Goal: Information Seeking & Learning: Learn about a topic

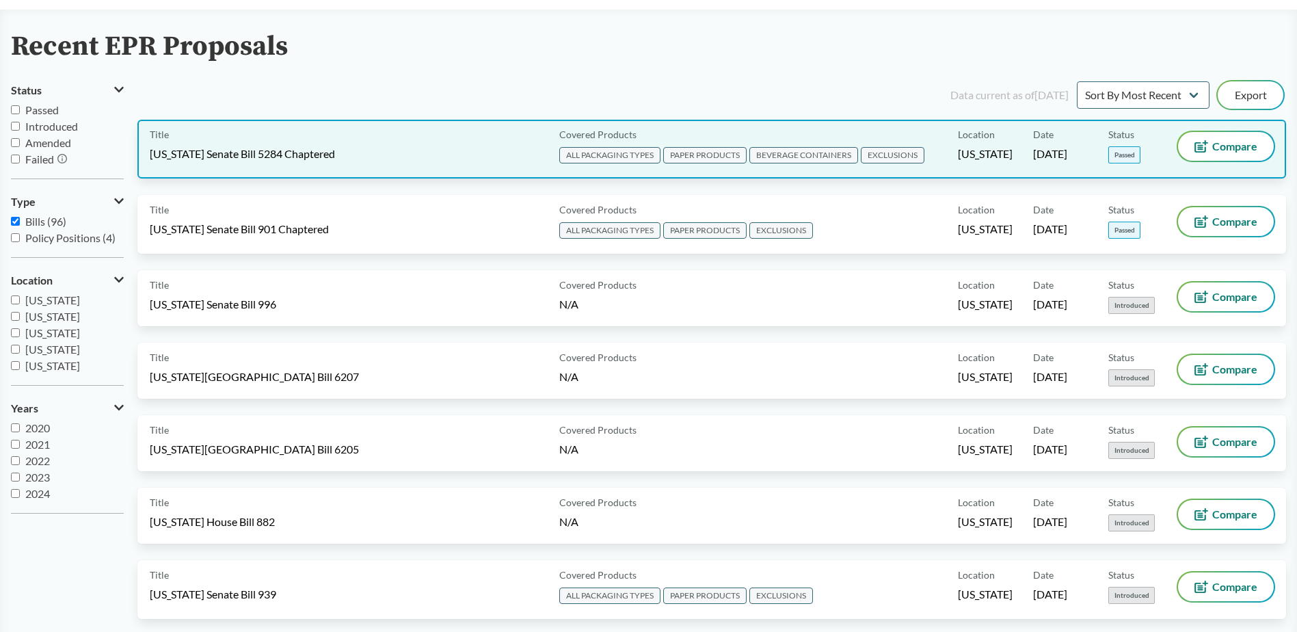
scroll to position [137, 0]
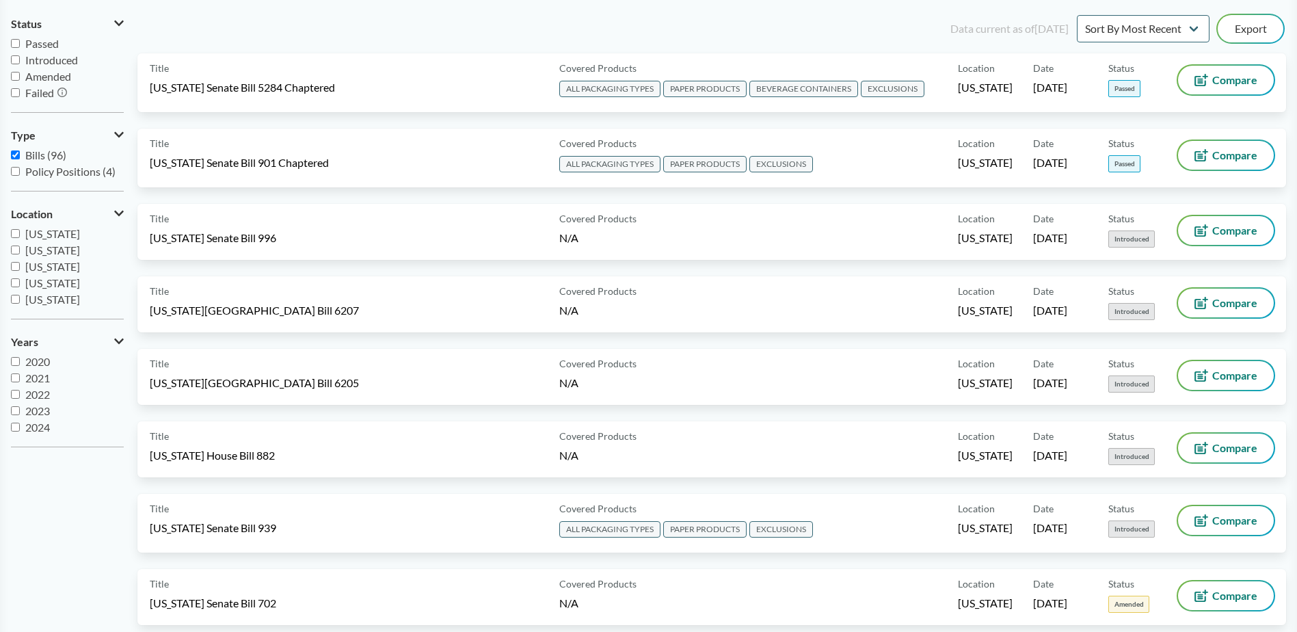
click at [18, 46] on input "Passed" at bounding box center [15, 43] width 9 height 9
checkbox input "true"
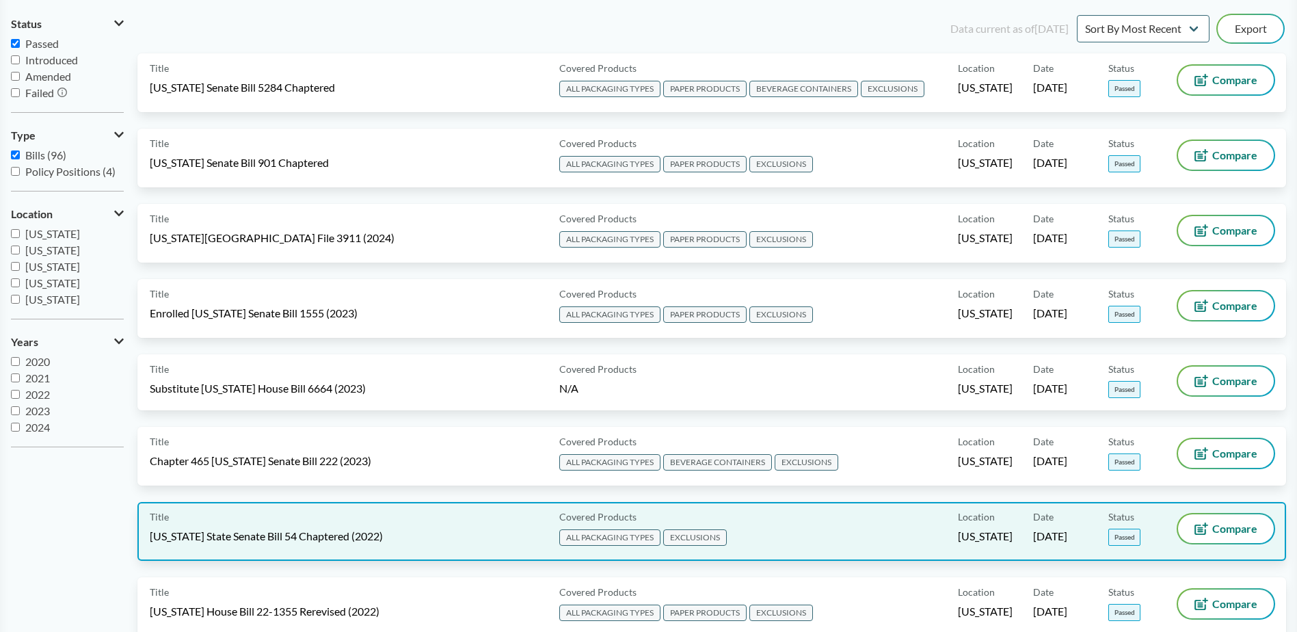
click at [349, 530] on span "[US_STATE] State Senate Bill 54 Chaptered (2022)" at bounding box center [266, 536] width 233 height 15
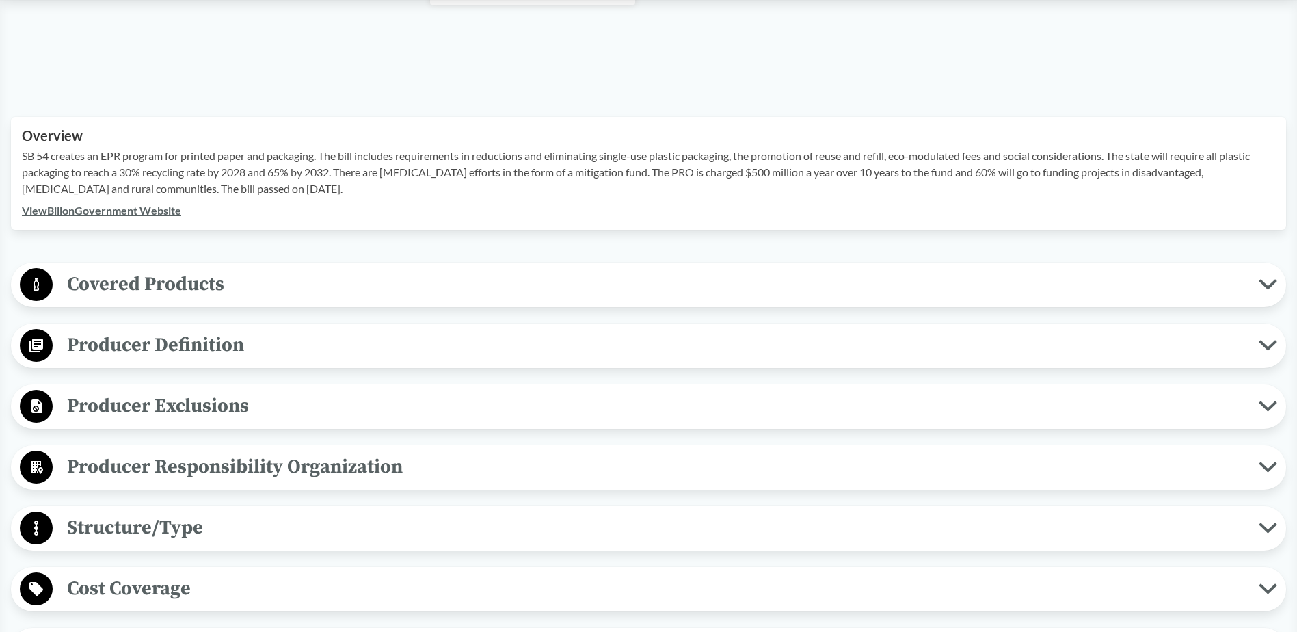
scroll to position [410, 0]
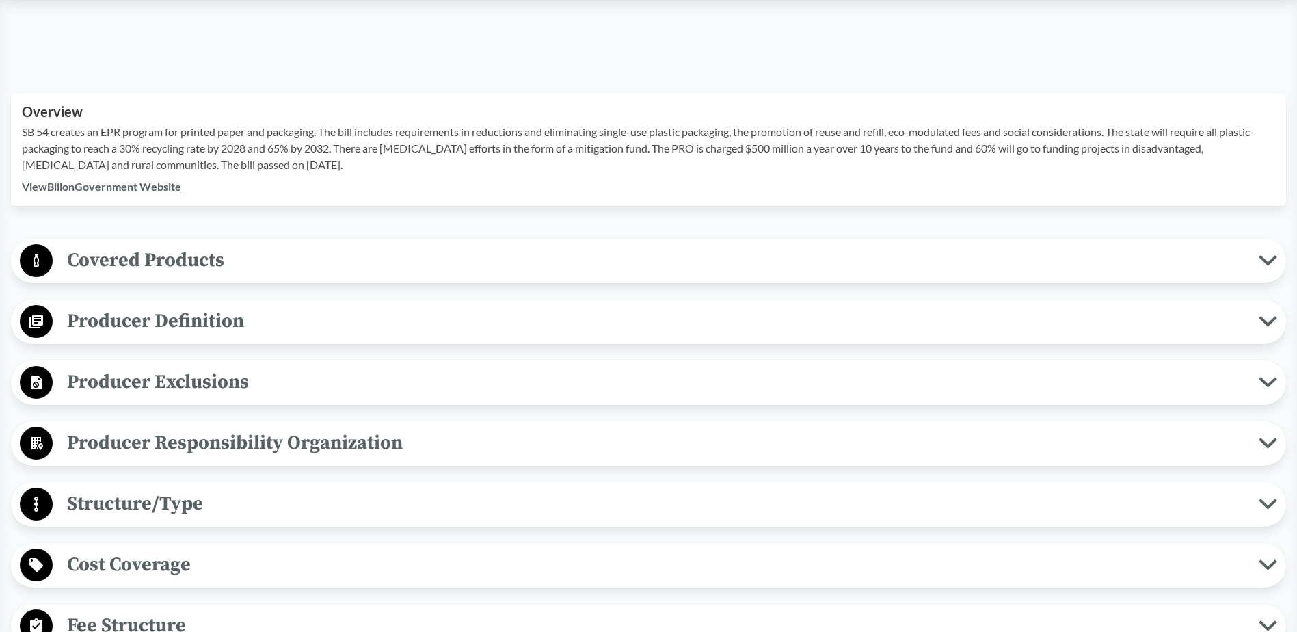
click at [40, 379] on circle at bounding box center [36, 382] width 33 height 33
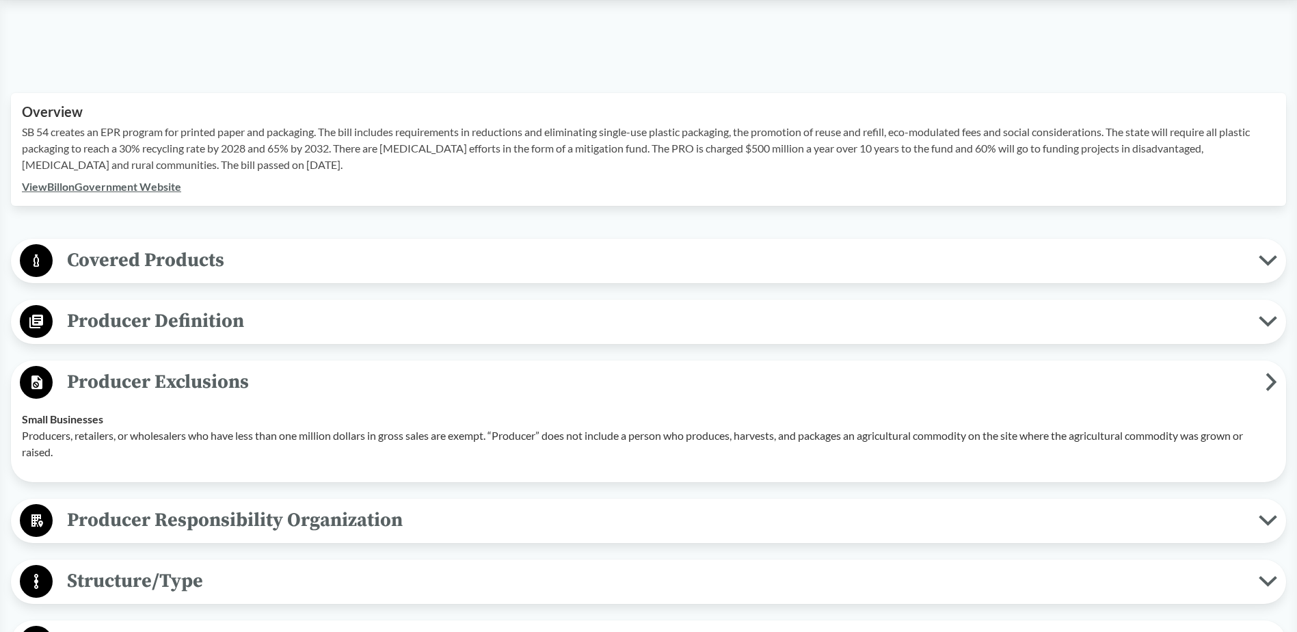
click at [139, 315] on span "Producer Definition" at bounding box center [656, 321] width 1206 height 31
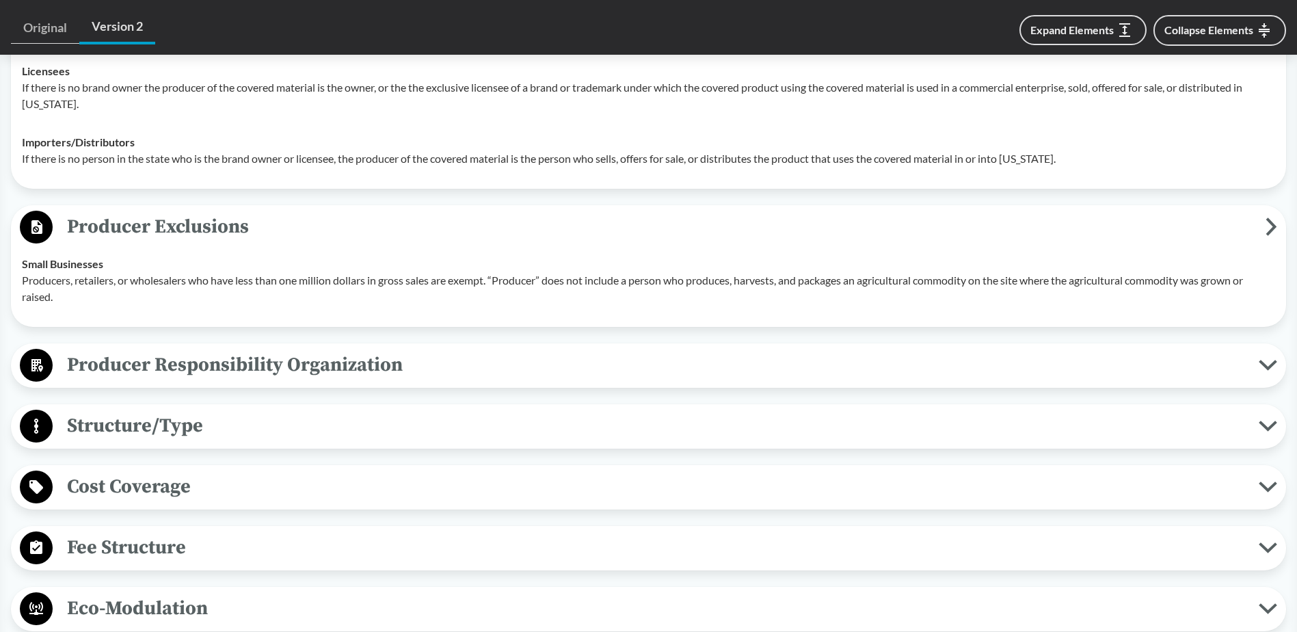
scroll to position [684, 0]
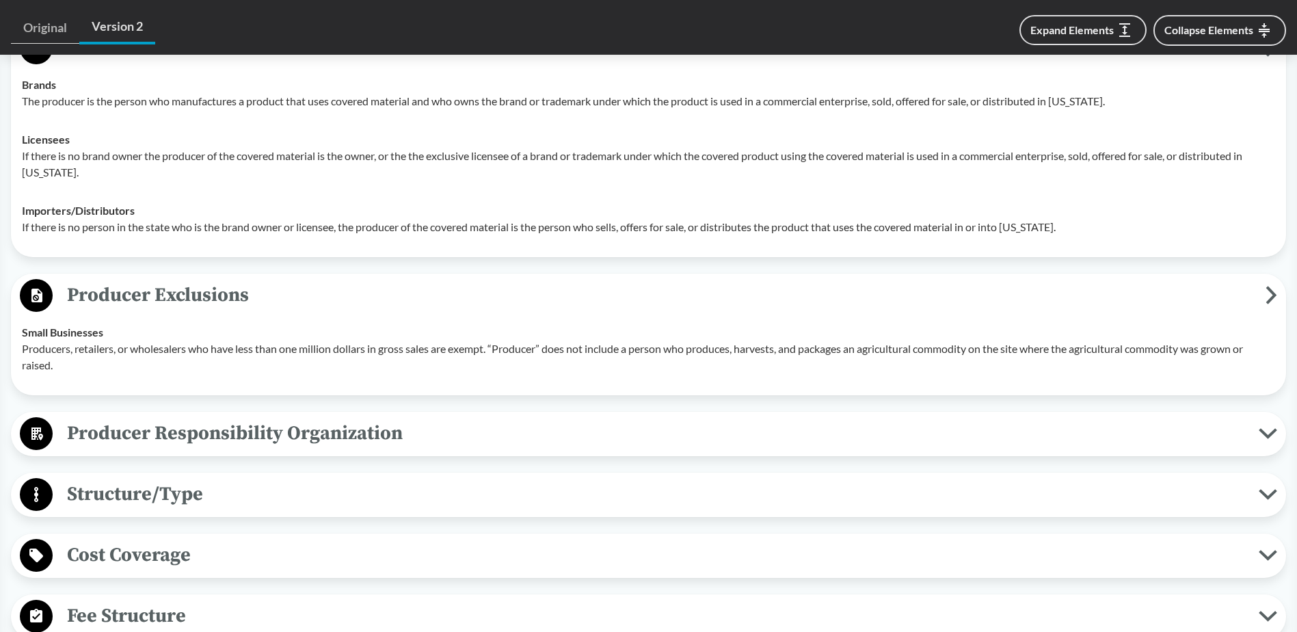
click at [143, 494] on span "Structure/Type" at bounding box center [656, 494] width 1206 height 31
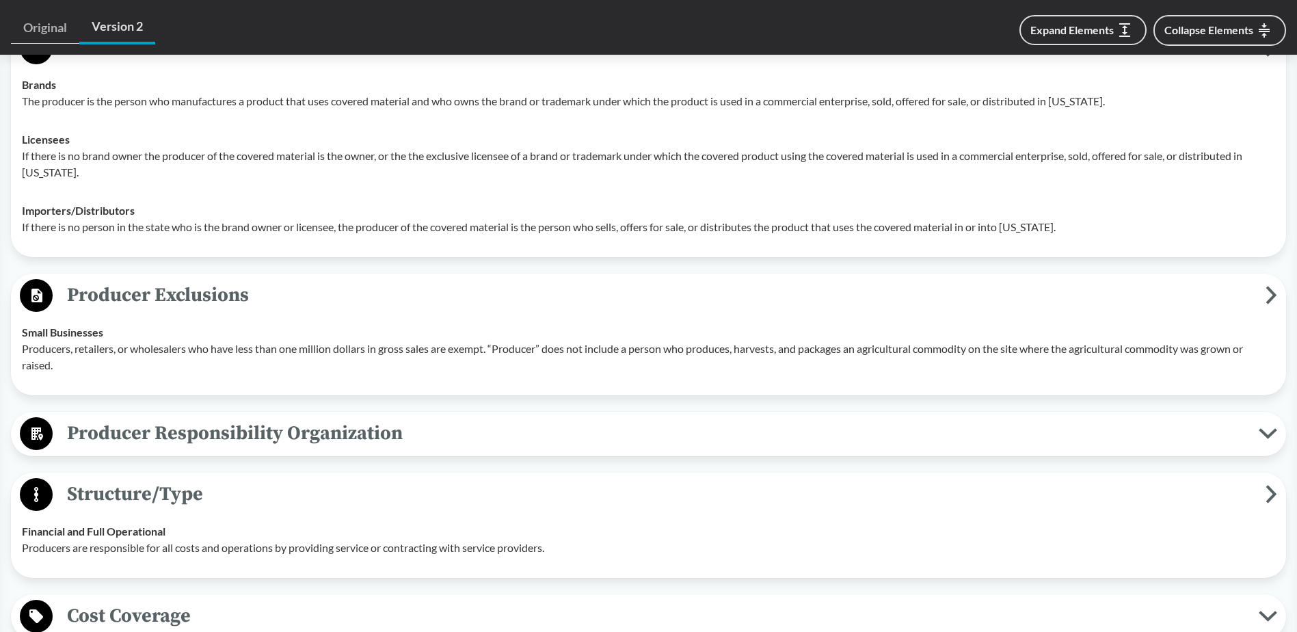
click at [124, 497] on span "Structure/Type" at bounding box center [659, 494] width 1213 height 31
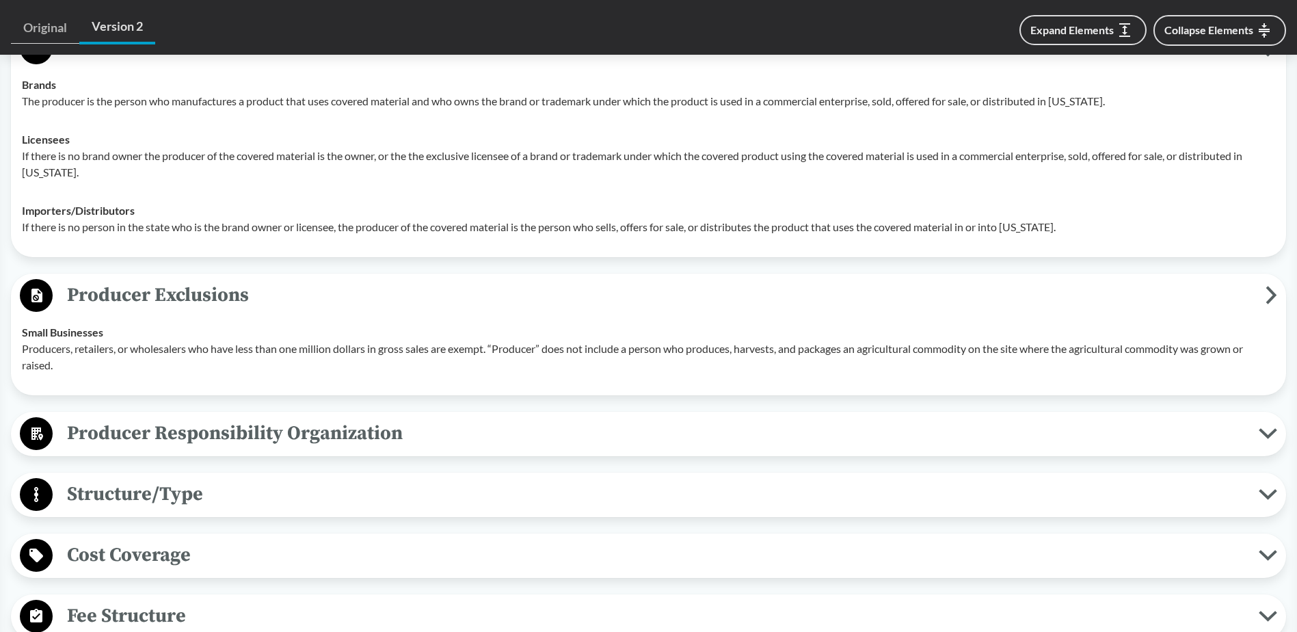
click at [74, 548] on span "Cost Coverage" at bounding box center [656, 554] width 1206 height 31
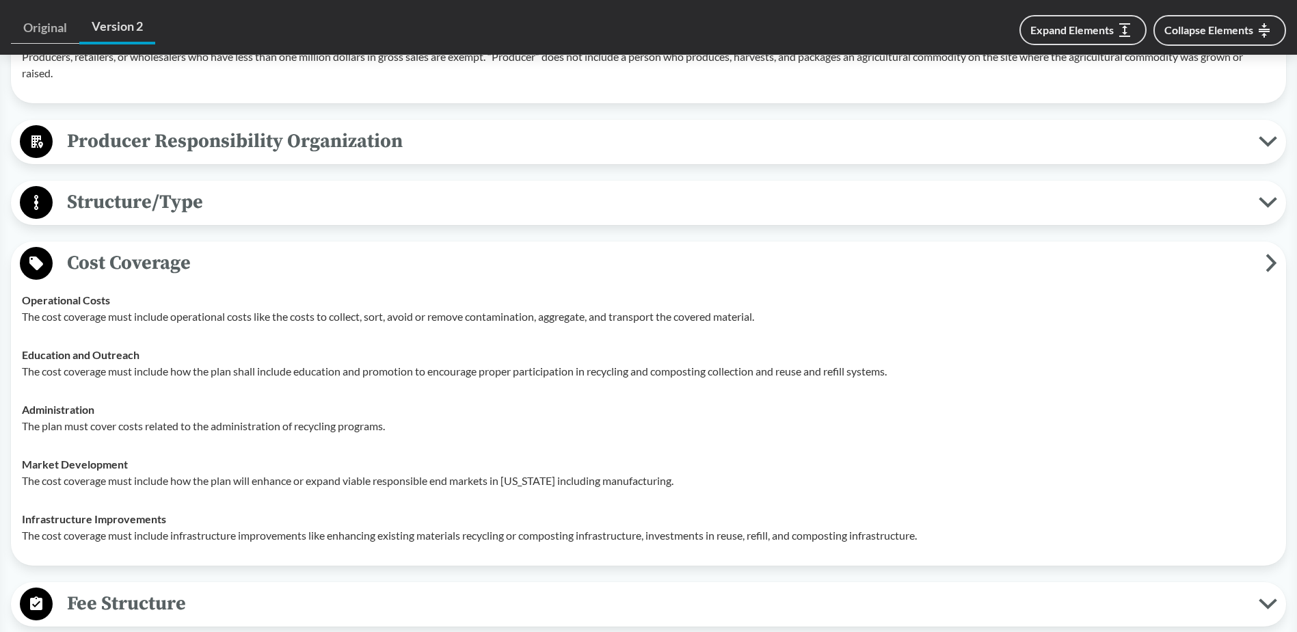
scroll to position [1026, 0]
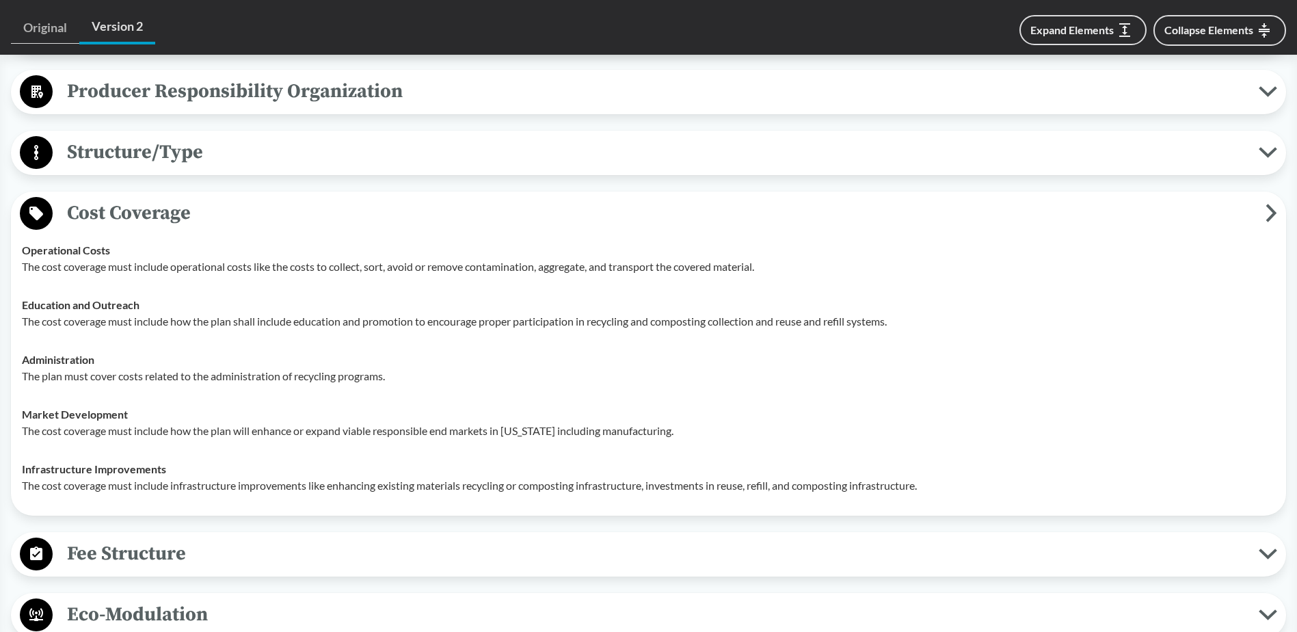
click at [110, 551] on span "Fee Structure" at bounding box center [656, 553] width 1206 height 31
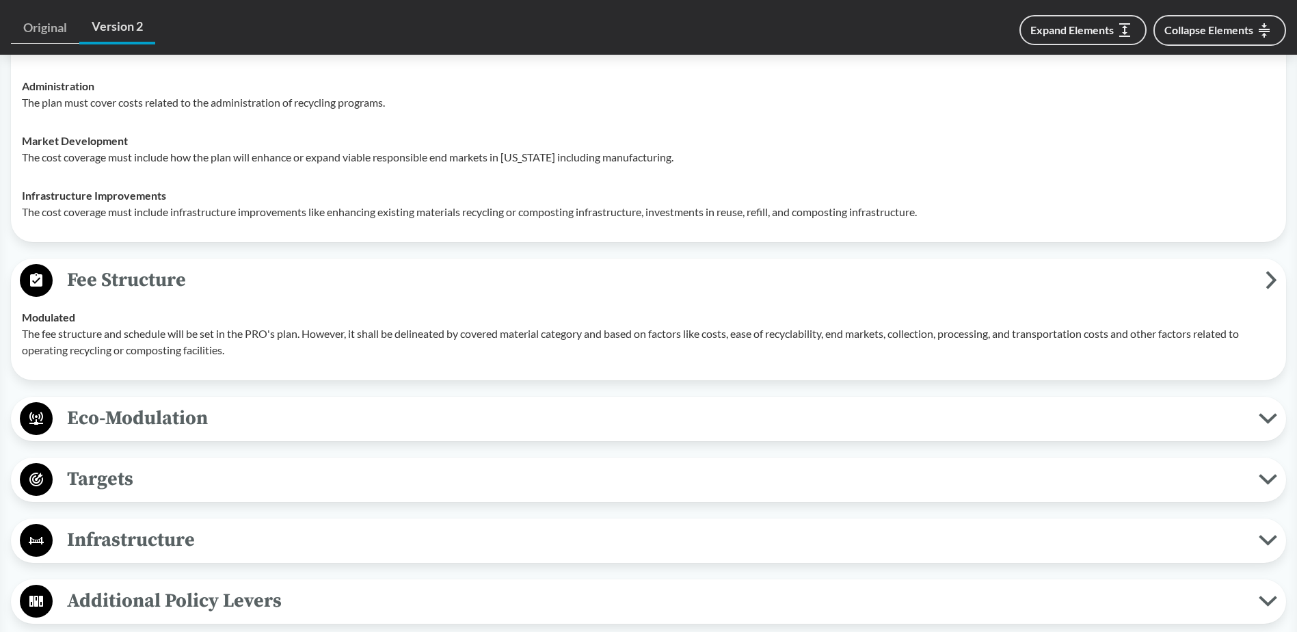
scroll to position [1368, 0]
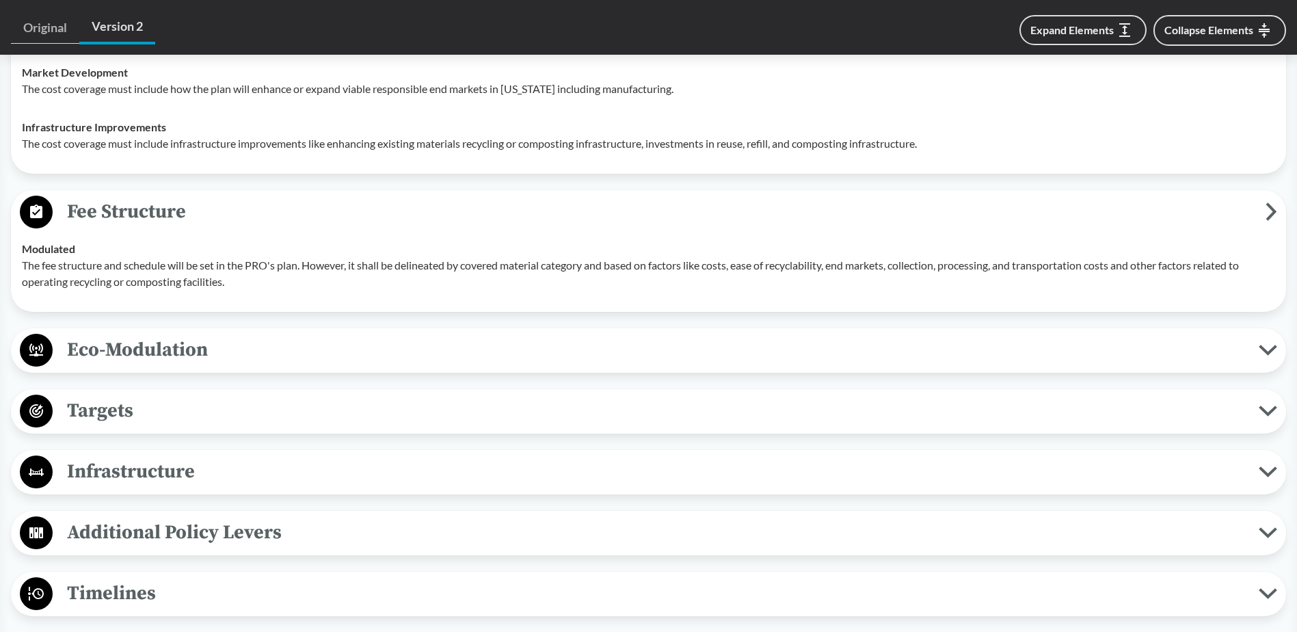
click at [172, 468] on span "Infrastructure" at bounding box center [656, 471] width 1206 height 31
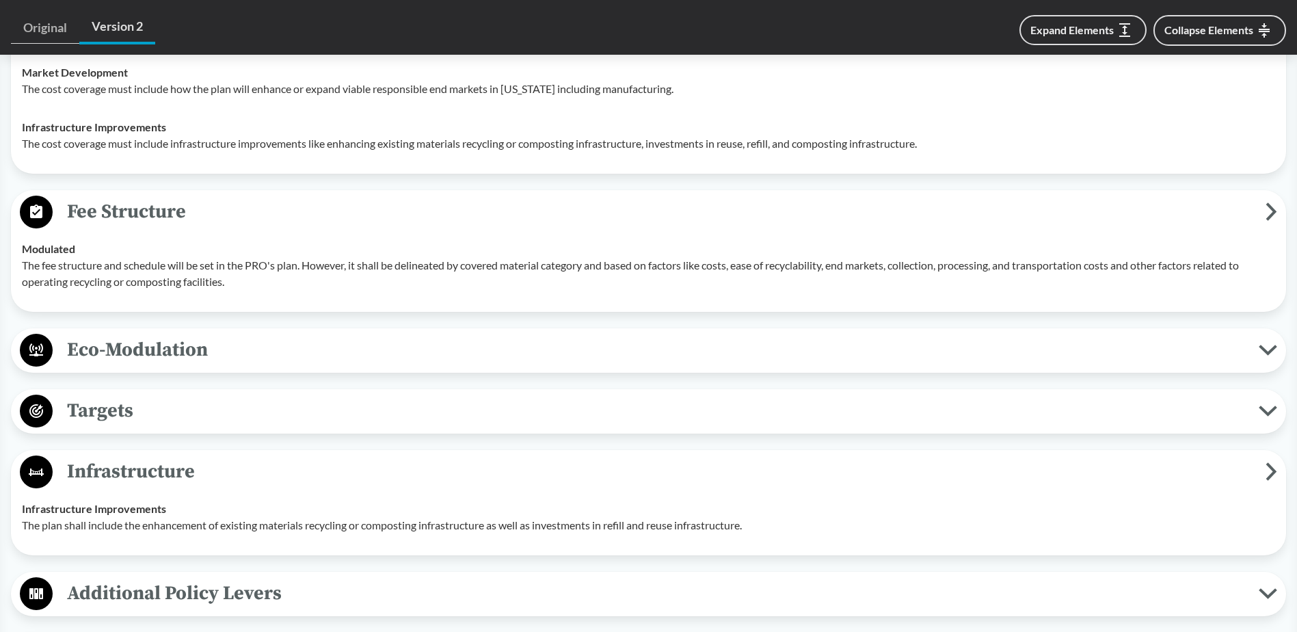
click at [172, 468] on span "Infrastructure" at bounding box center [659, 471] width 1213 height 31
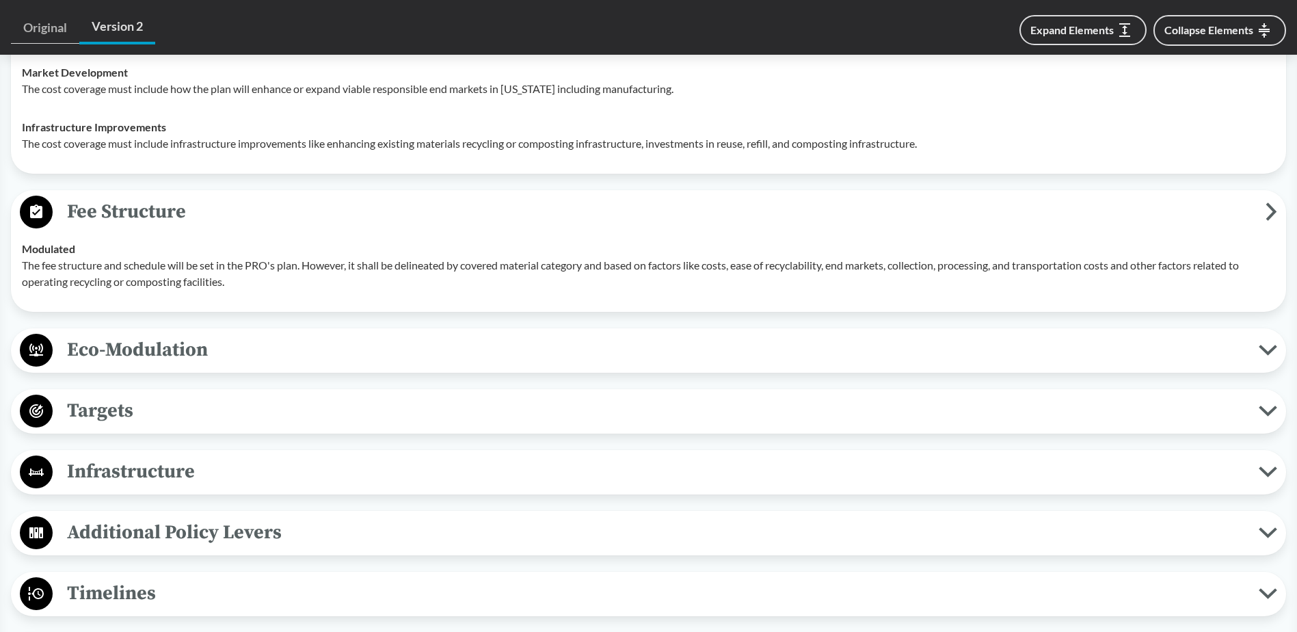
click at [165, 531] on span "Additional Policy Levers" at bounding box center [656, 532] width 1206 height 31
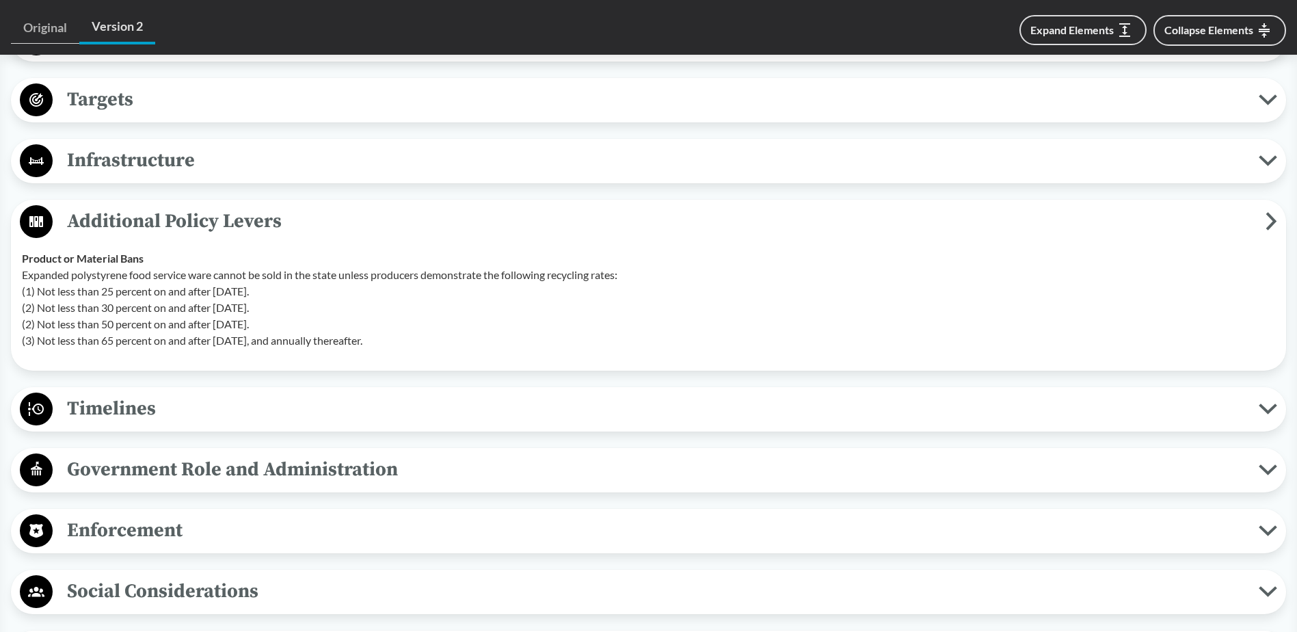
scroll to position [1915, 0]
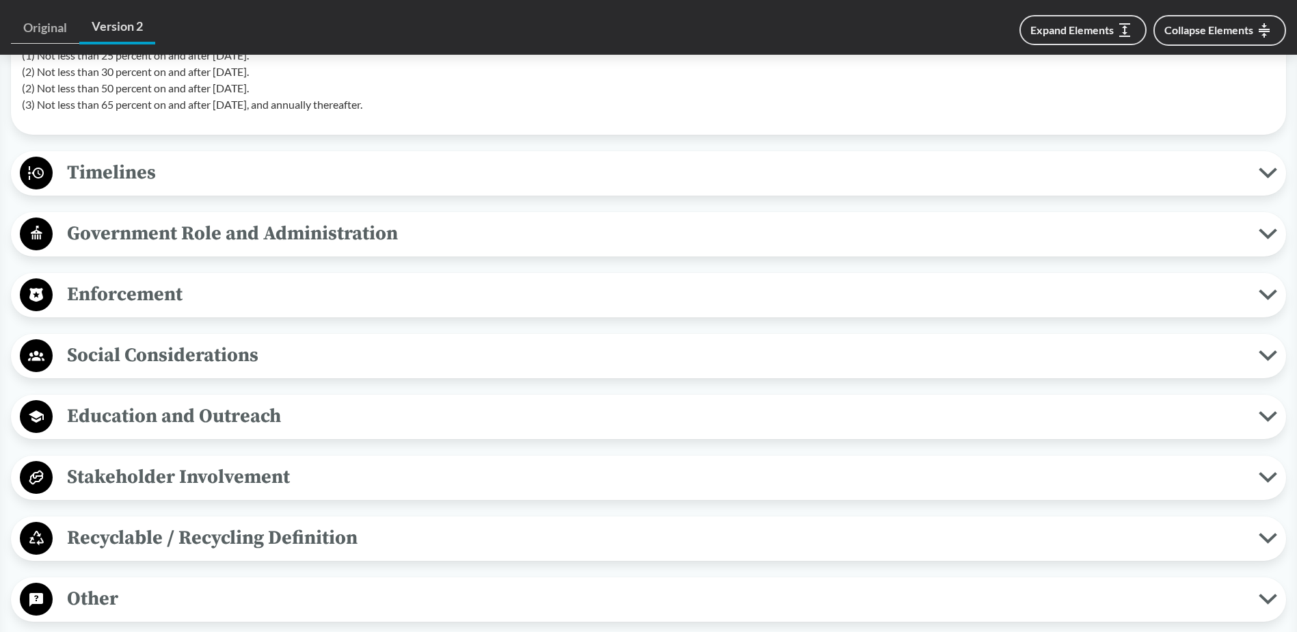
click at [122, 168] on span "Timelines" at bounding box center [656, 172] width 1206 height 31
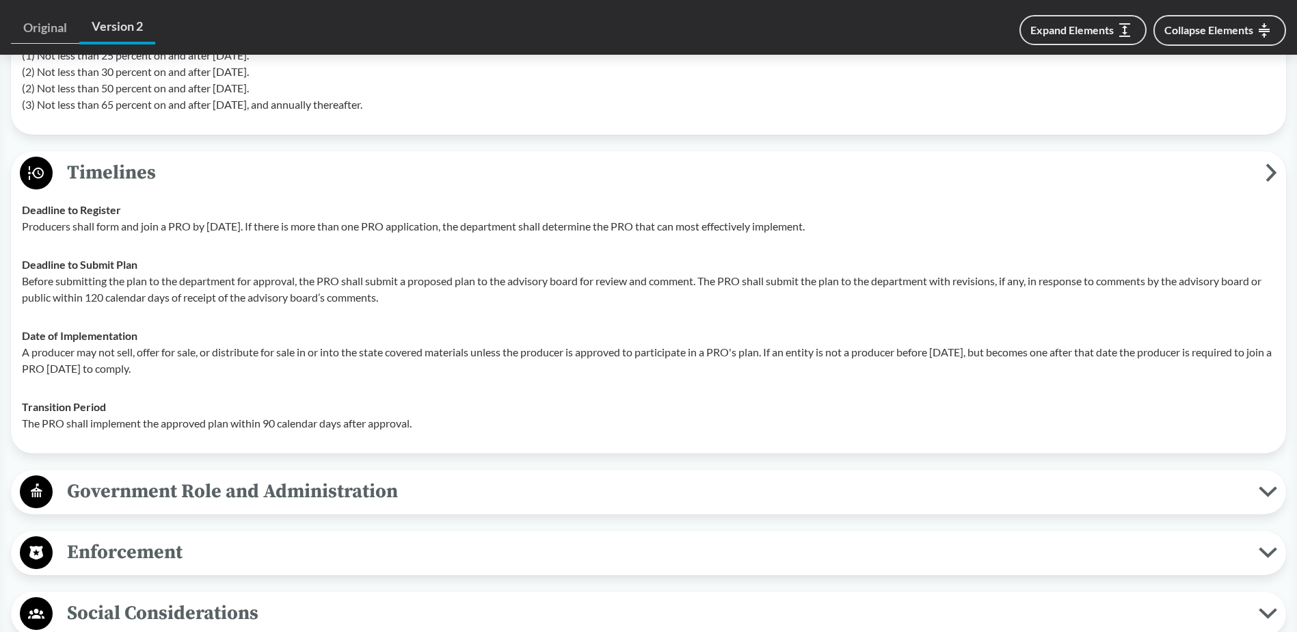
click at [210, 495] on span "Government Role and Administration" at bounding box center [656, 491] width 1206 height 31
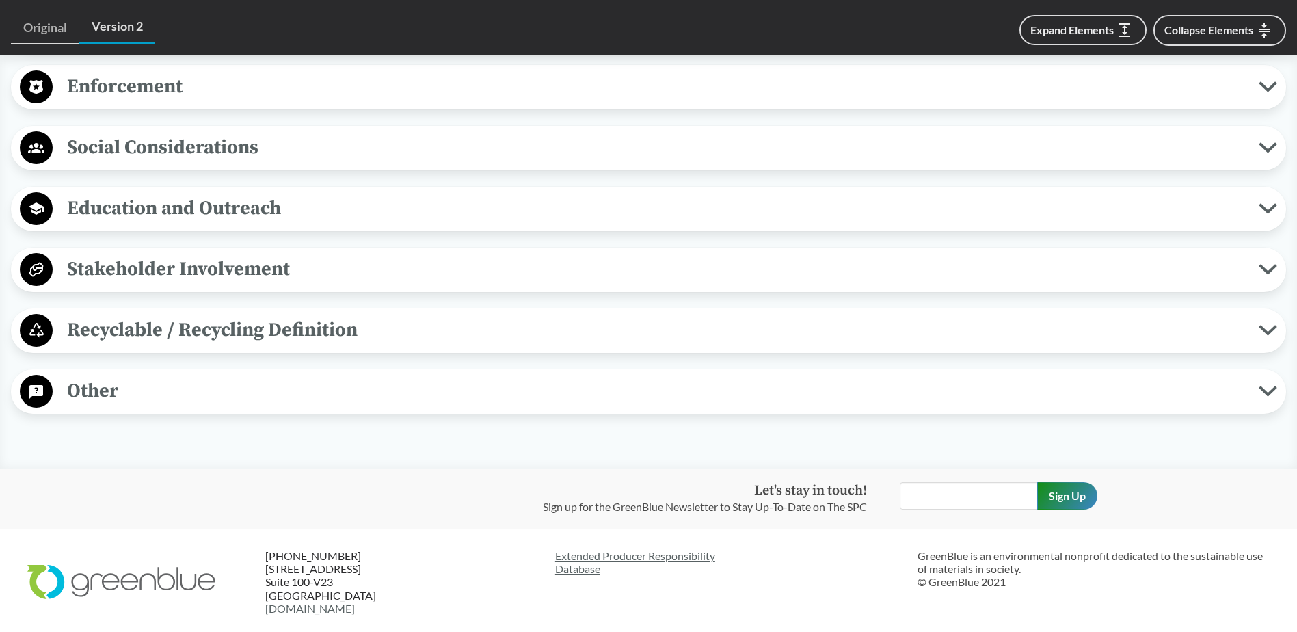
scroll to position [2530, 0]
click at [137, 317] on span "Recyclable / Recycling Definition" at bounding box center [656, 328] width 1206 height 31
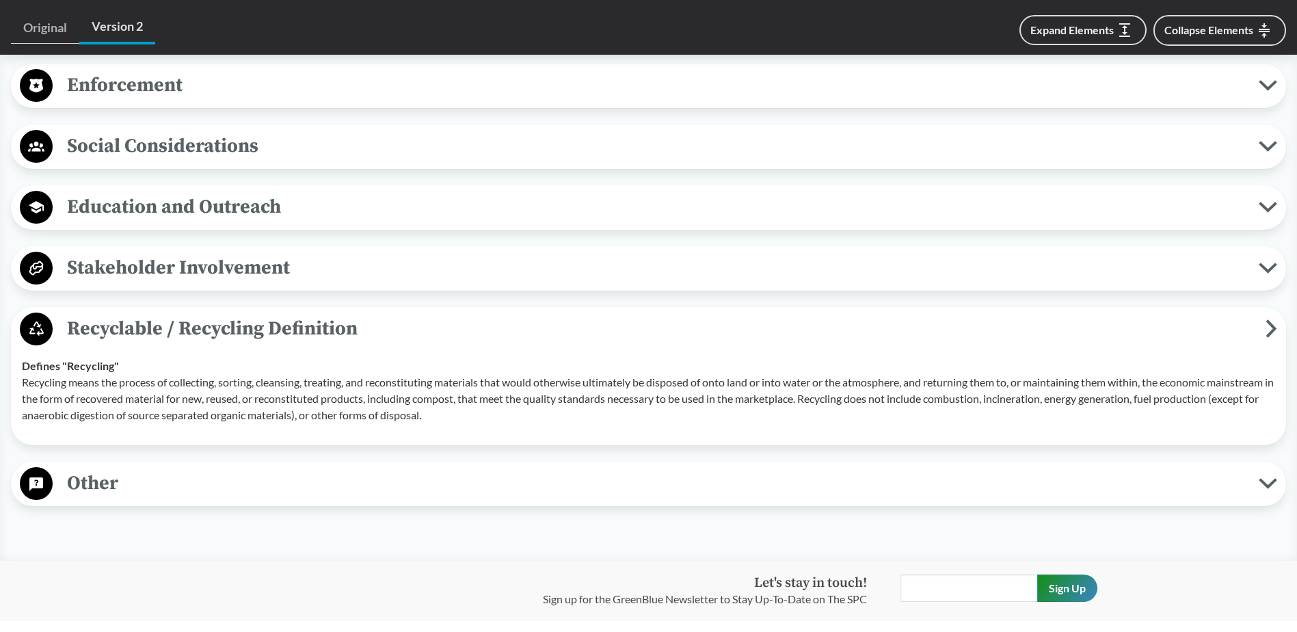
click at [81, 491] on span "Other" at bounding box center [656, 483] width 1206 height 31
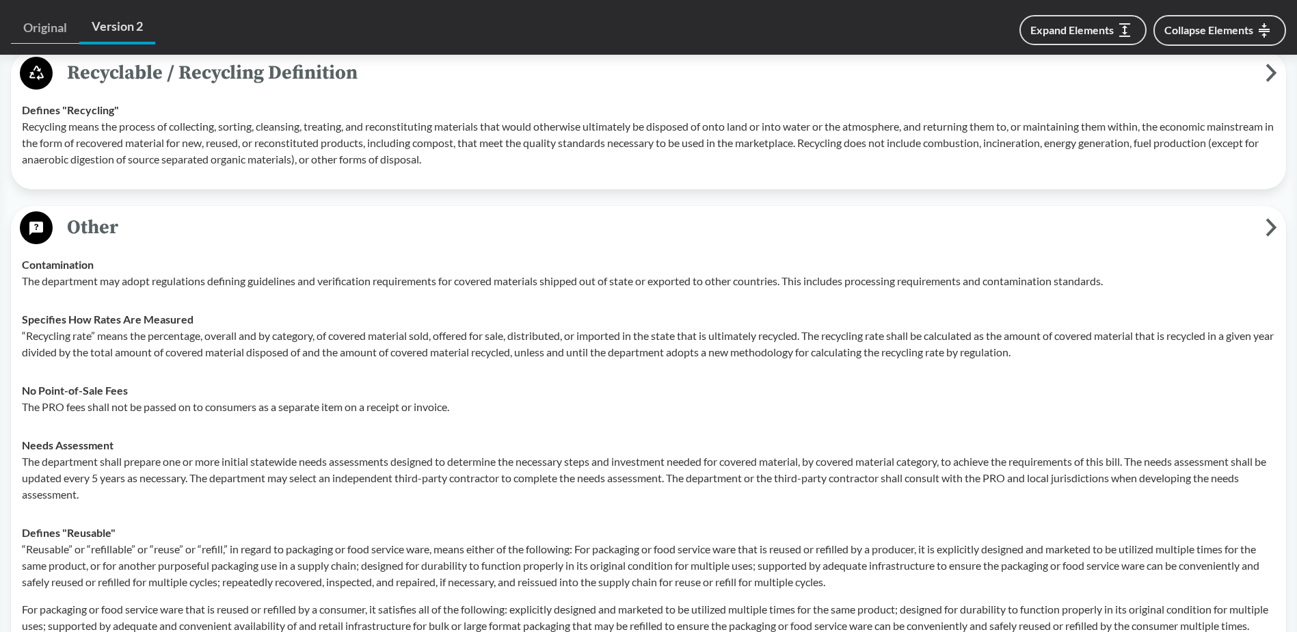
scroll to position [2803, 0]
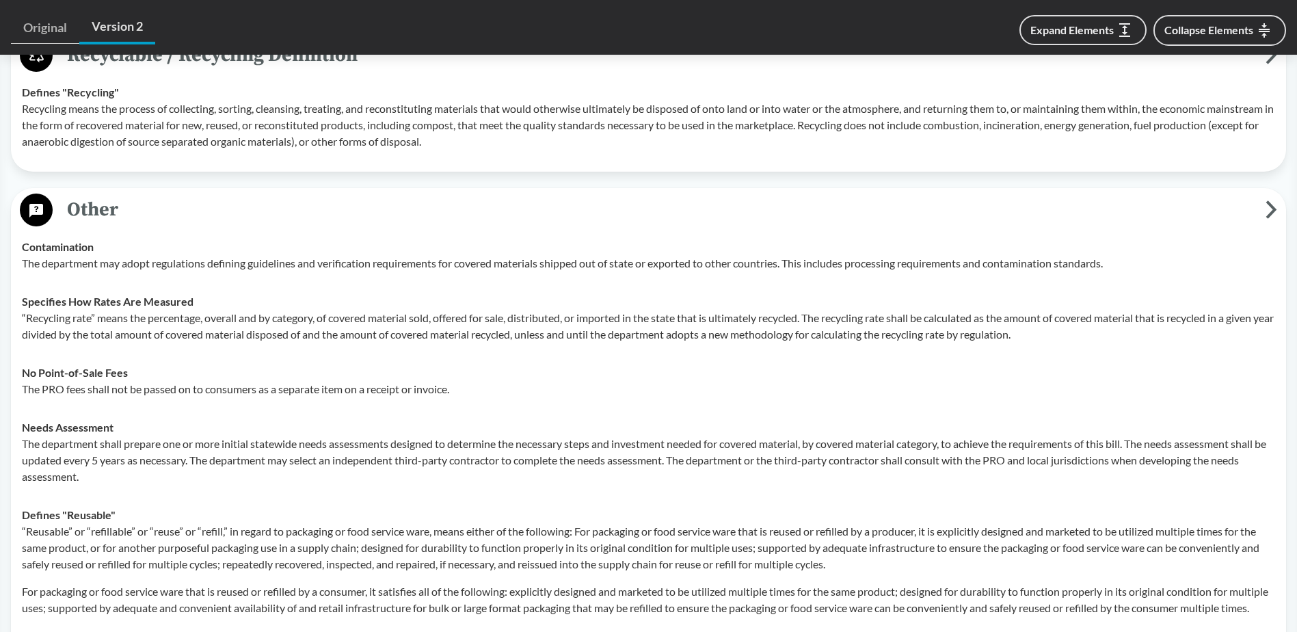
drag, startPoint x: 117, startPoint y: 513, endPoint x: 100, endPoint y: 513, distance: 17.1
click at [100, 513] on strong "Defines "Reusable"" at bounding box center [69, 514] width 94 height 13
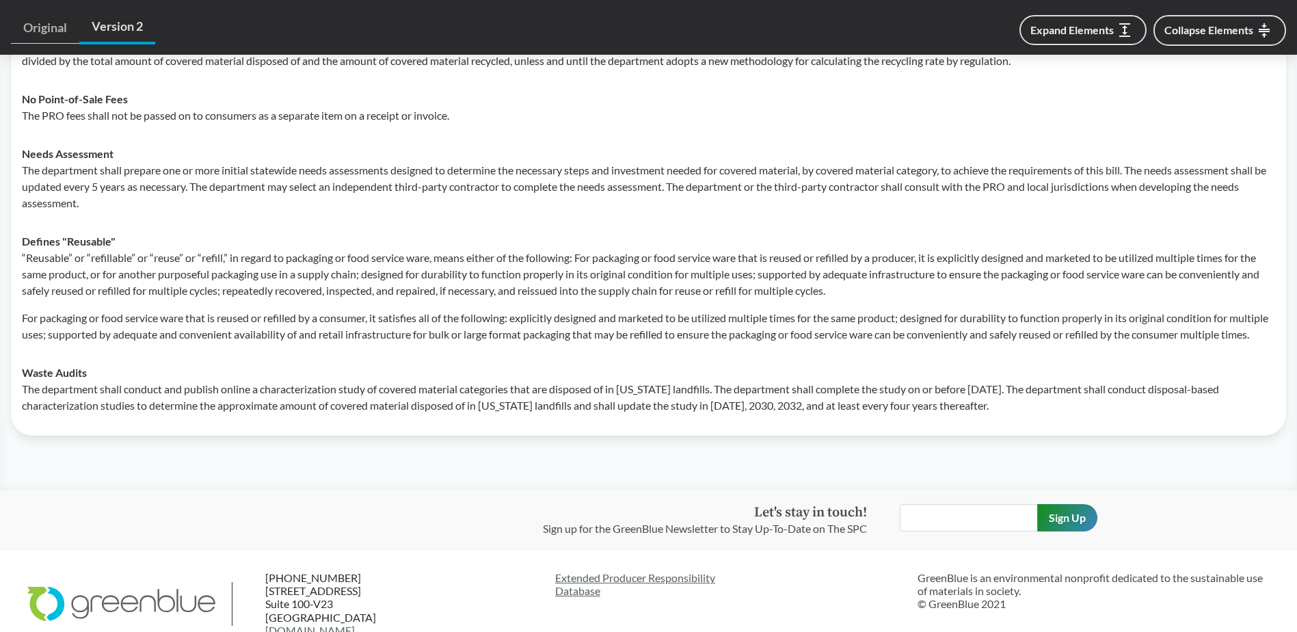
scroll to position [3190, 0]
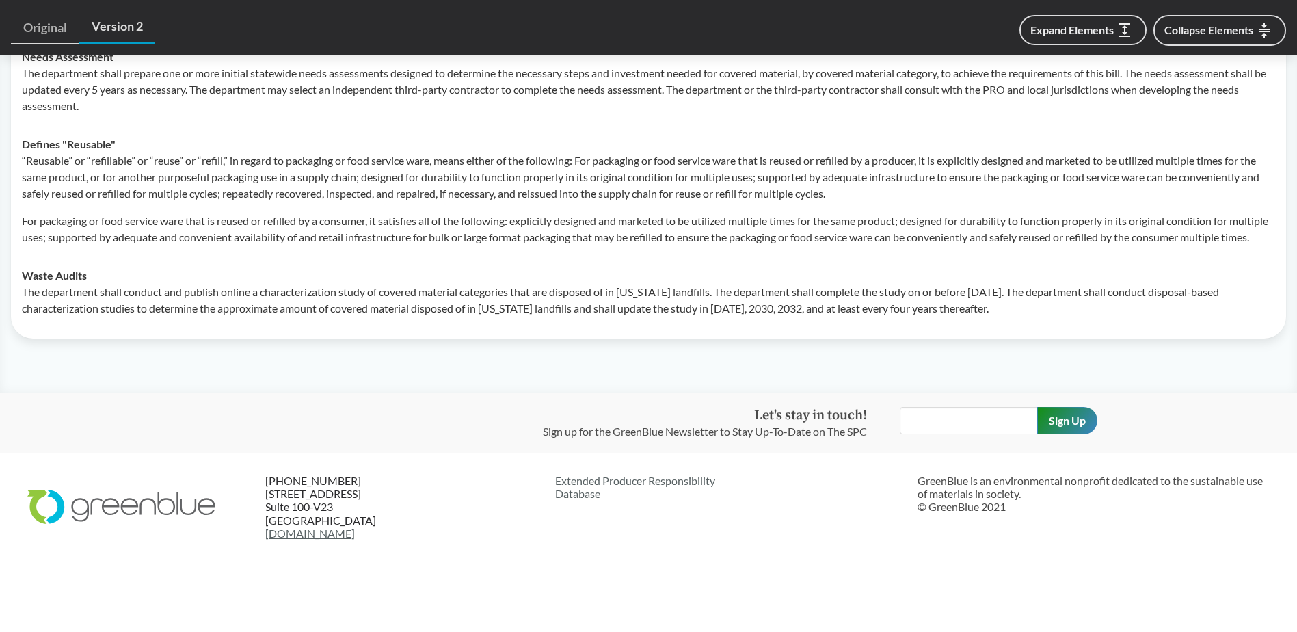
click at [1147, 325] on td "Waste Audits The department shall conduct and publish online a characterization…" at bounding box center [649, 291] width 1266 height 71
click at [1116, 309] on p "The department shall conduct and publish online a characterization study of cov…" at bounding box center [648, 300] width 1253 height 33
